Goal: Information Seeking & Learning: Learn about a topic

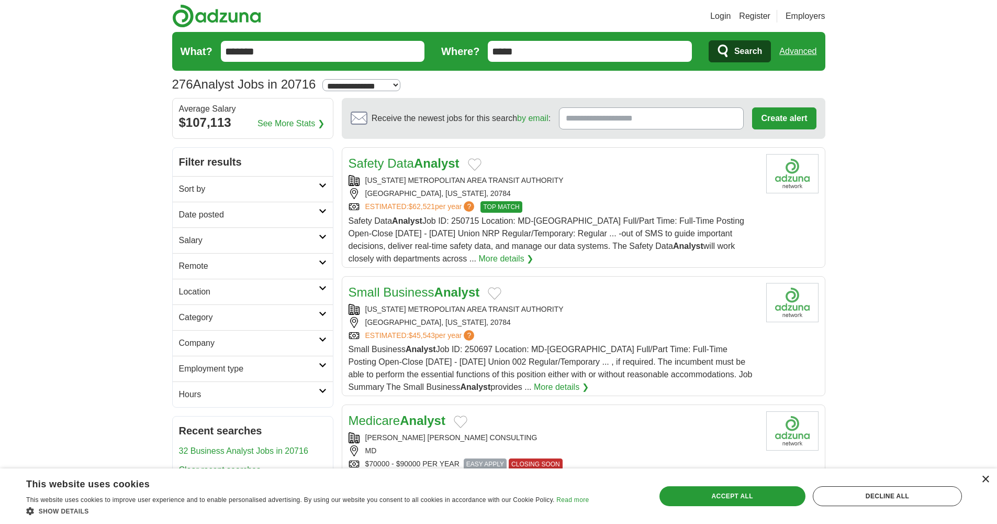
click at [983, 480] on div "×" at bounding box center [986, 479] width 8 height 8
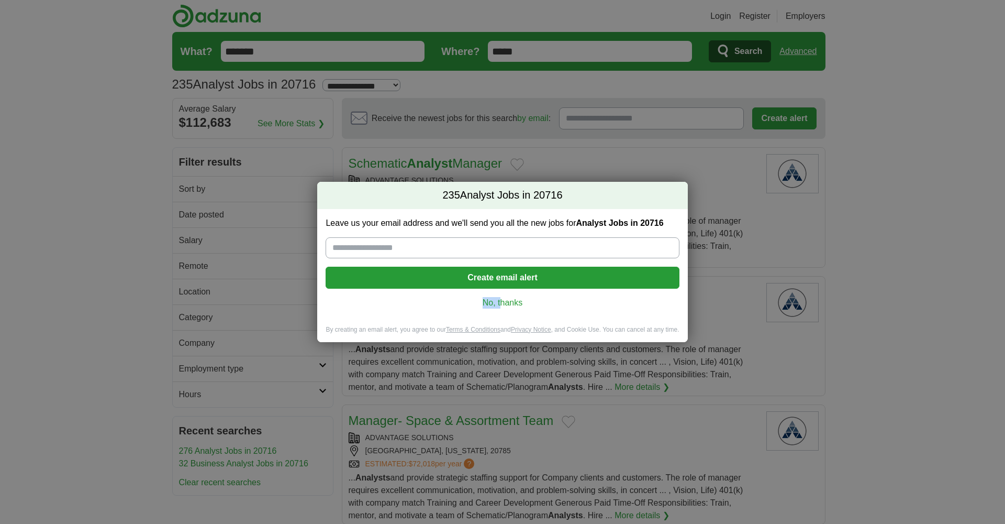
drag, startPoint x: 504, startPoint y: 296, endPoint x: 503, endPoint y: 302, distance: 6.0
click at [503, 302] on div "Leave us your email address and we'll send you all the new jobs for Analyst Job…" at bounding box center [502, 267] width 370 height 116
click at [503, 302] on link "No, thanks" at bounding box center [502, 303] width 337 height 12
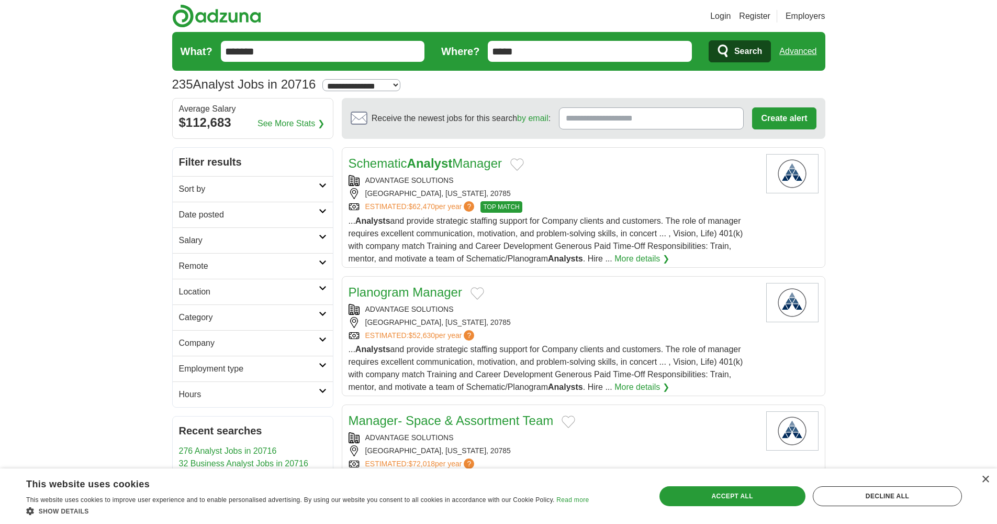
click at [255, 191] on h2 "Sort by" at bounding box center [249, 189] width 140 height 13
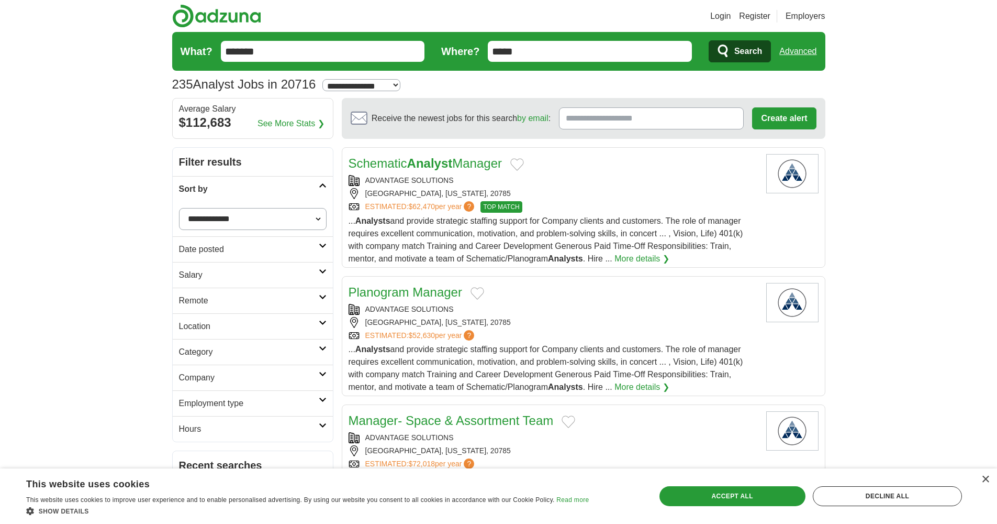
select select "**********"
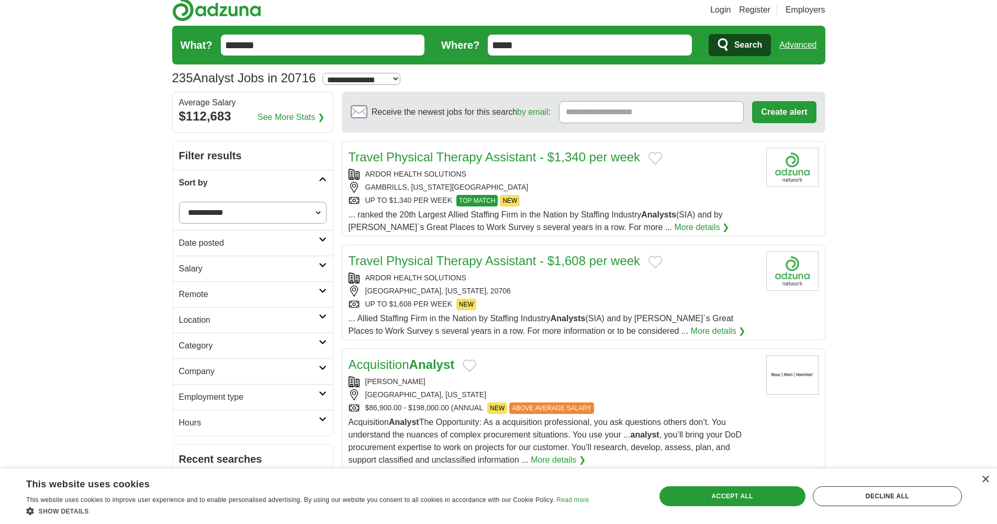
scroll to position [8, 0]
